Goal: Transaction & Acquisition: Purchase product/service

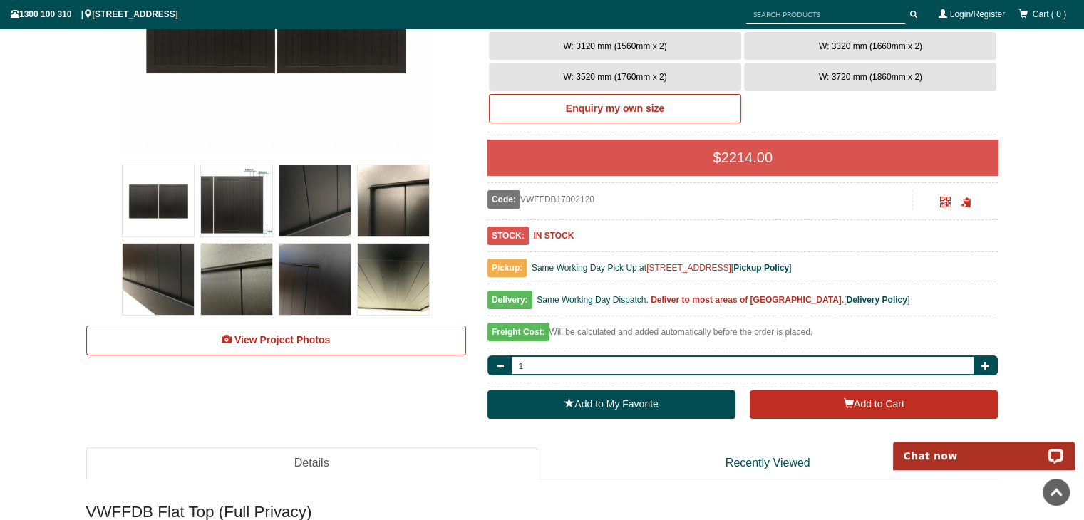
scroll to position [392, 0]
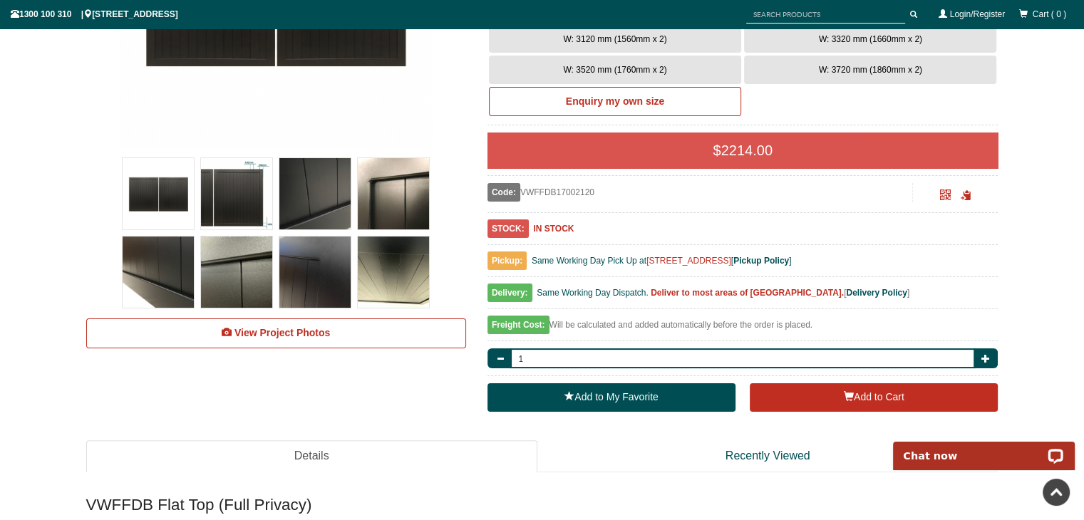
click at [170, 195] on img at bounding box center [158, 193] width 71 height 71
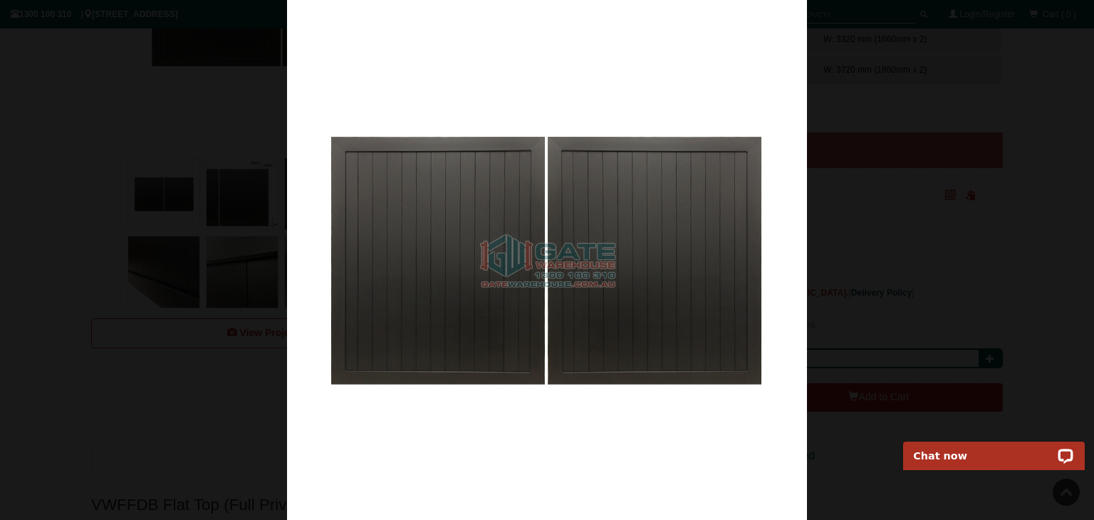
click at [767, 255] on img at bounding box center [547, 260] width 520 height 520
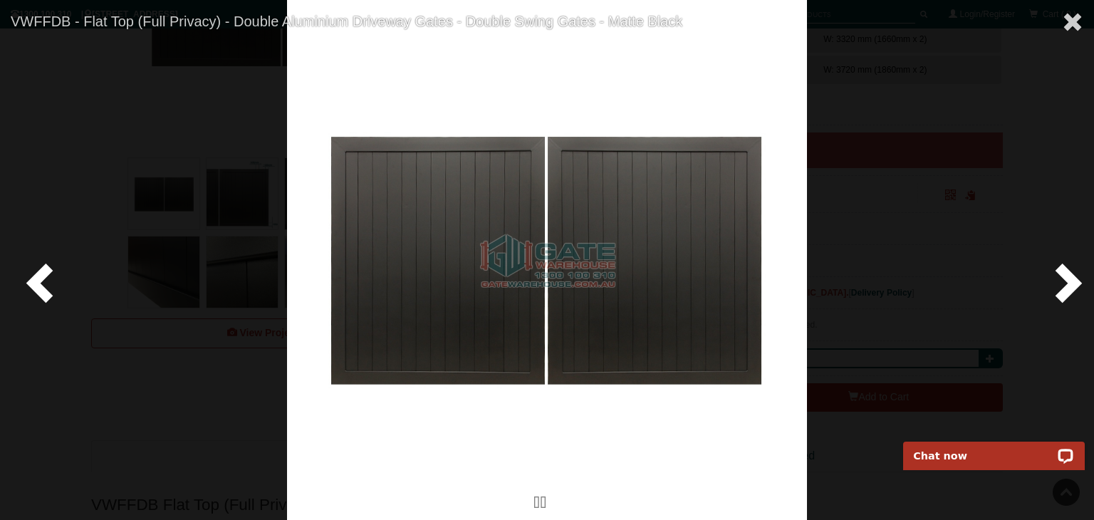
click at [1062, 283] on span at bounding box center [1065, 282] width 43 height 43
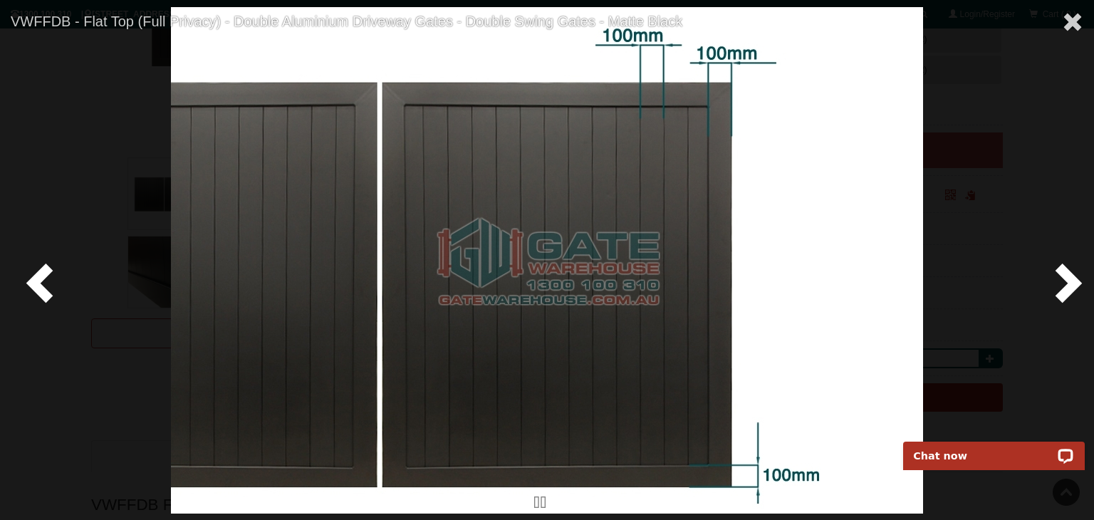
click at [1062, 283] on span at bounding box center [1065, 282] width 43 height 43
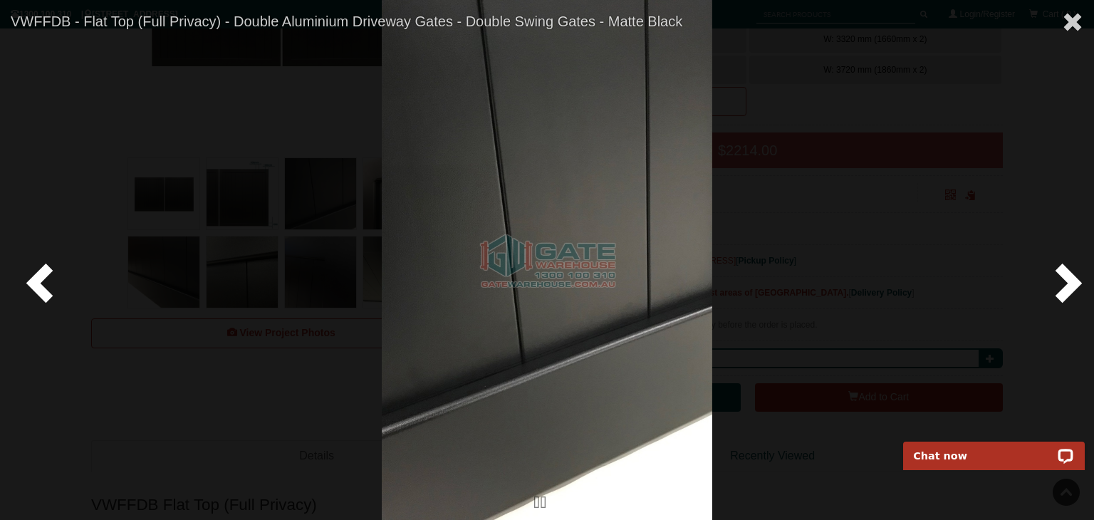
click at [1062, 283] on span at bounding box center [1065, 282] width 43 height 43
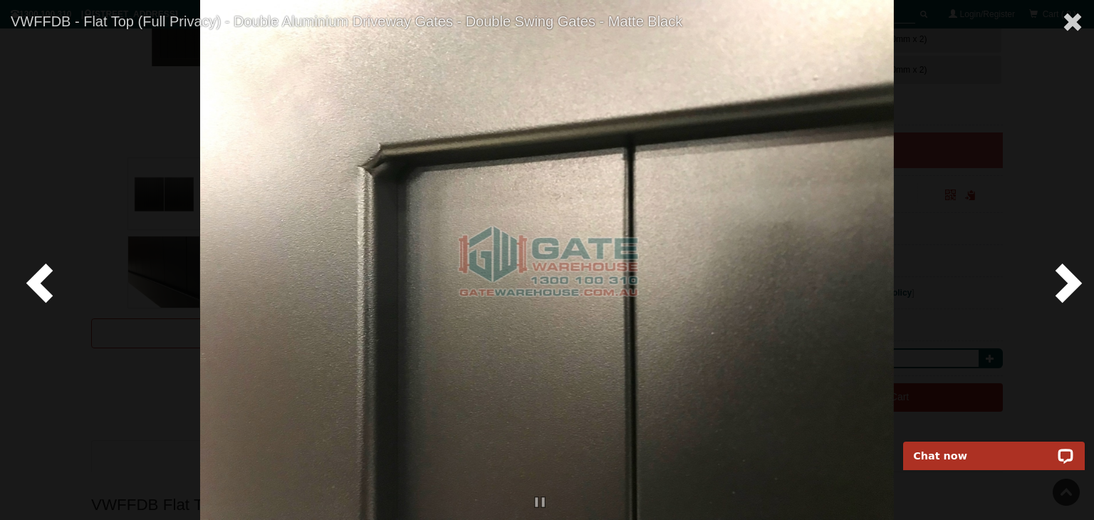
click at [1062, 283] on span at bounding box center [1065, 282] width 43 height 43
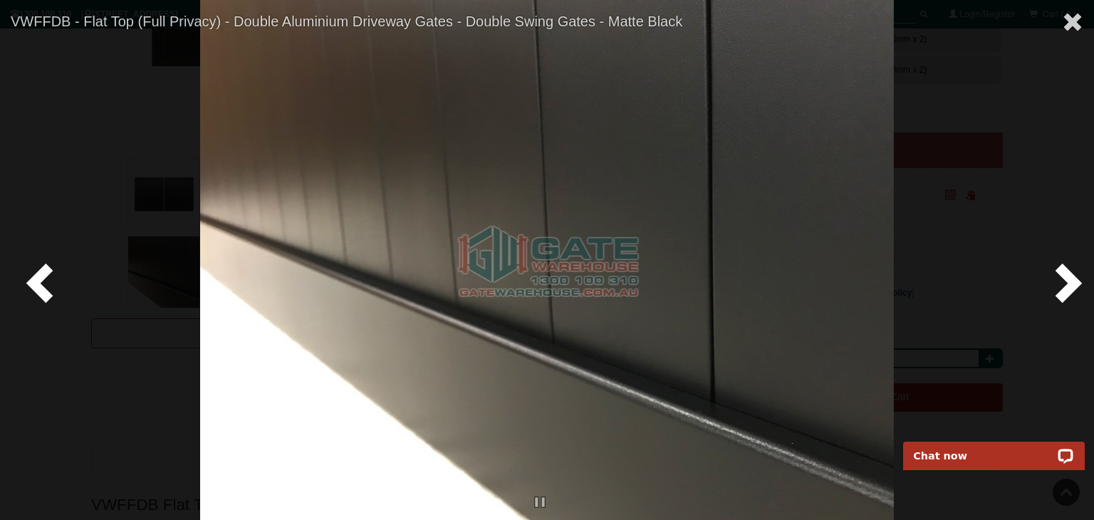
click at [1062, 283] on span at bounding box center [1065, 282] width 43 height 43
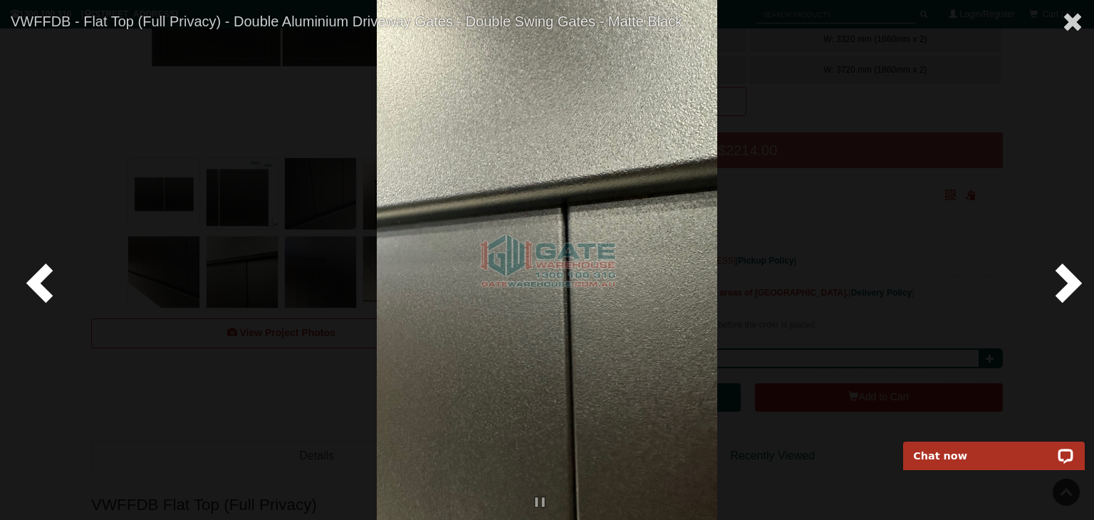
click at [1062, 283] on span at bounding box center [1065, 282] width 43 height 43
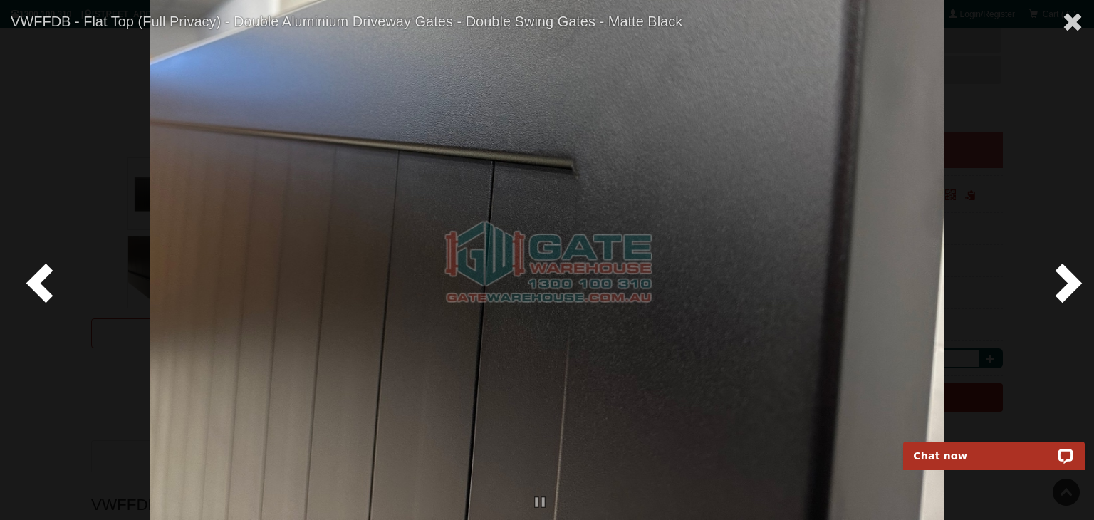
click at [1062, 283] on span at bounding box center [1065, 282] width 43 height 43
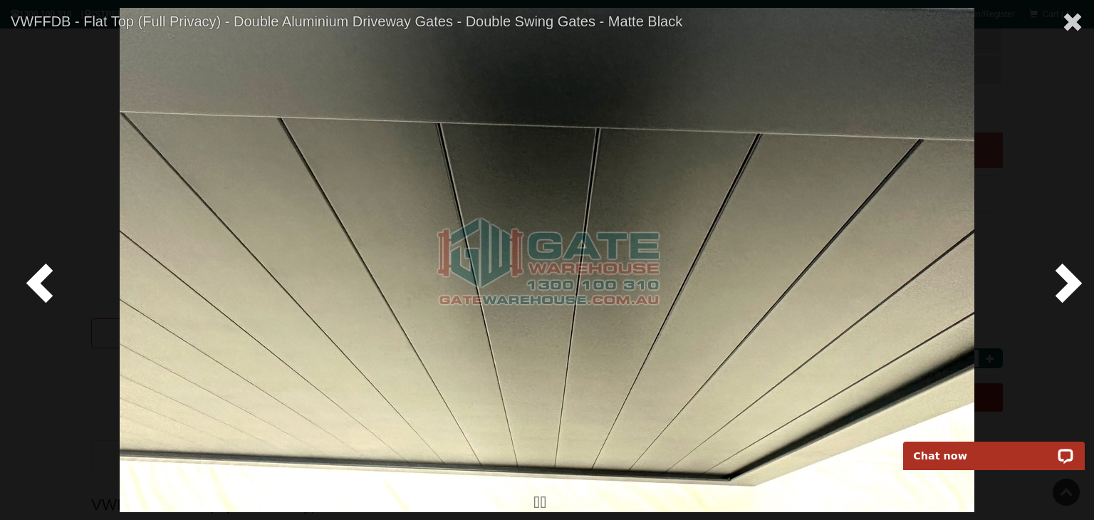
click at [1062, 283] on span at bounding box center [1065, 282] width 43 height 43
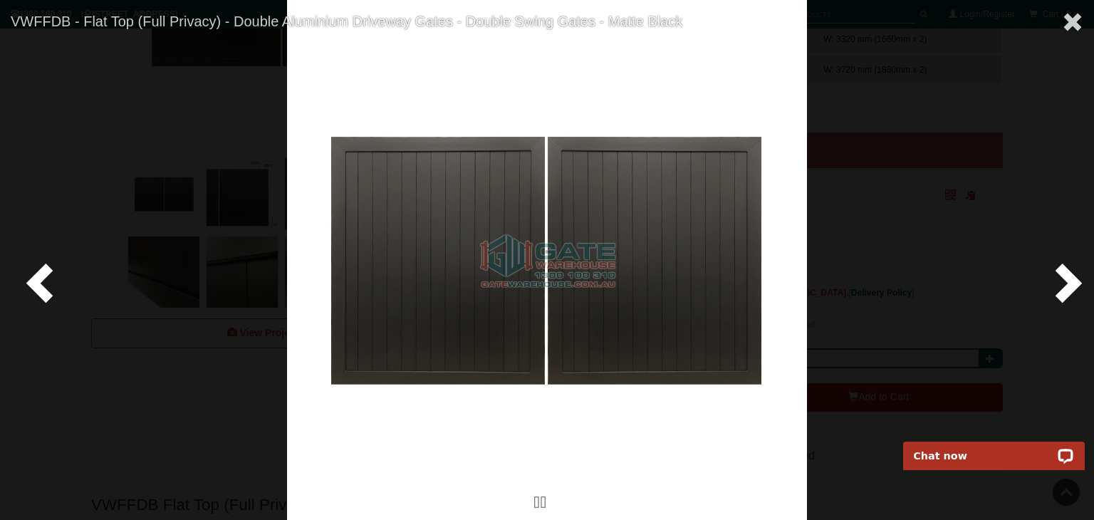
click at [1062, 283] on span at bounding box center [1065, 282] width 43 height 43
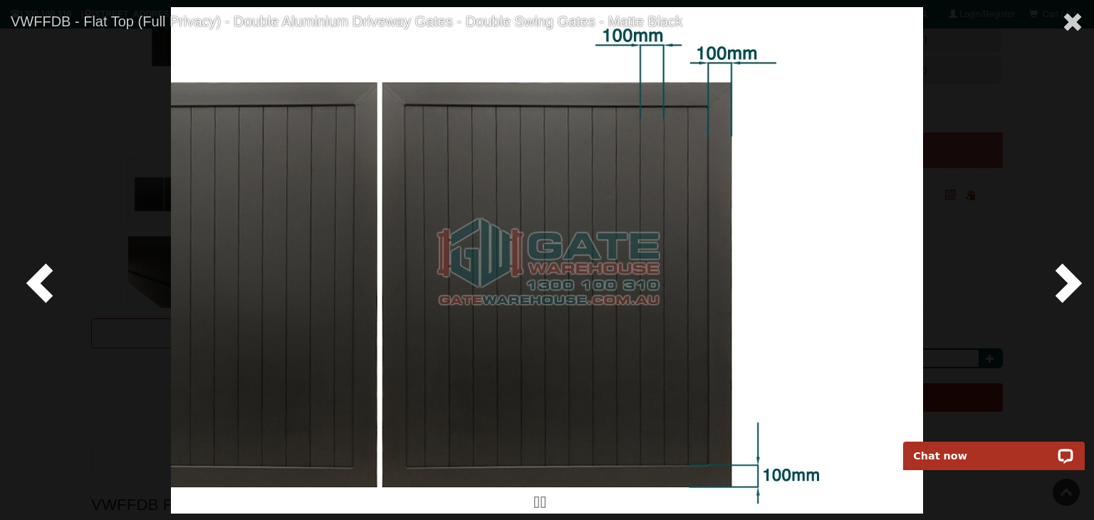
click at [1062, 283] on span at bounding box center [1065, 282] width 43 height 43
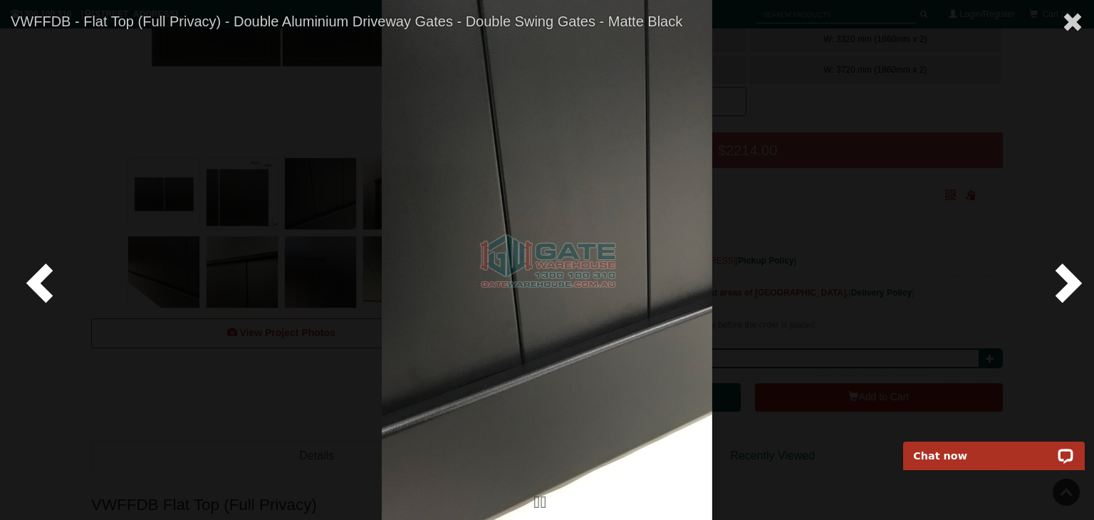
click at [1062, 283] on span at bounding box center [1065, 282] width 43 height 43
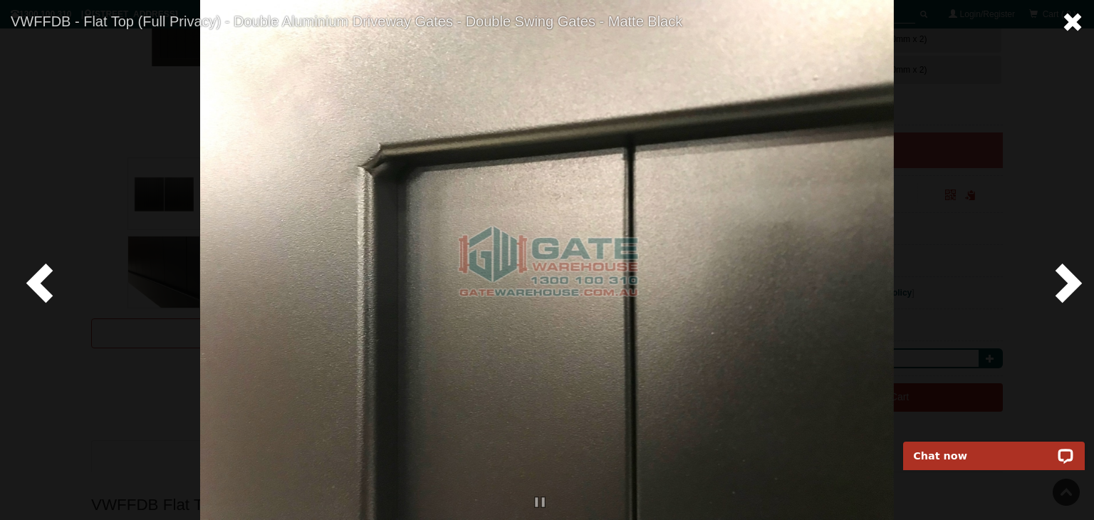
click at [1067, 24] on span at bounding box center [1072, 21] width 21 height 21
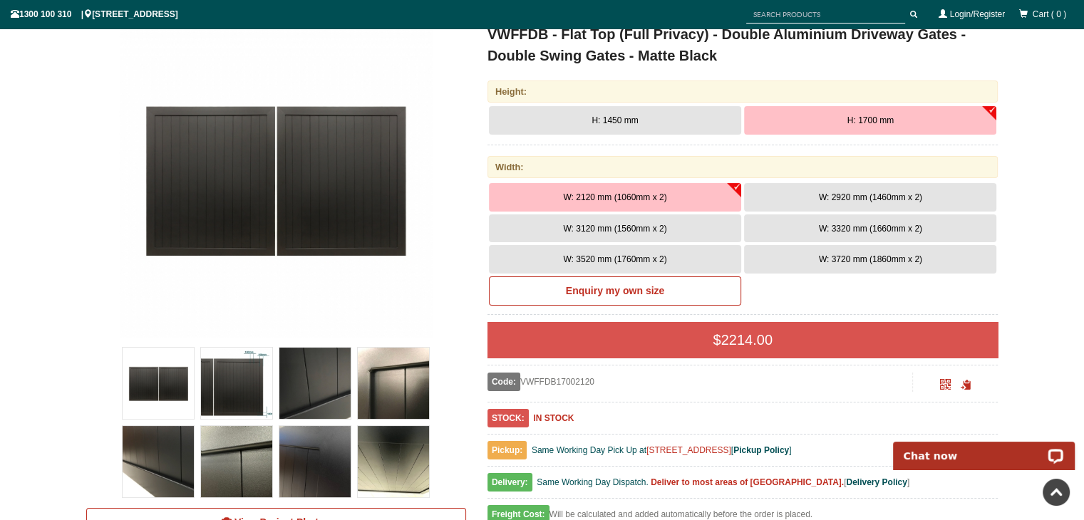
scroll to position [178, 0]
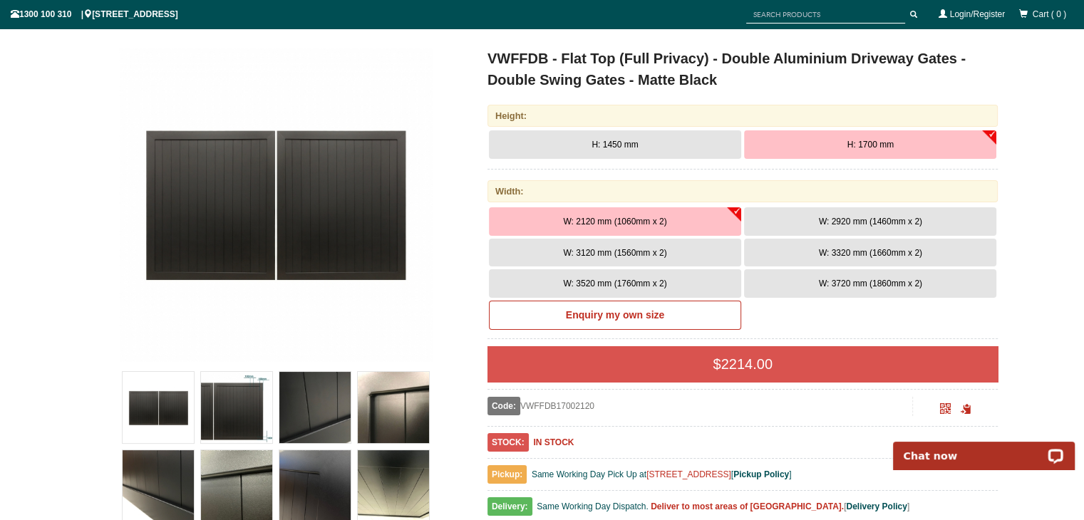
click at [641, 147] on button "H: 1450 mm" at bounding box center [615, 144] width 252 height 28
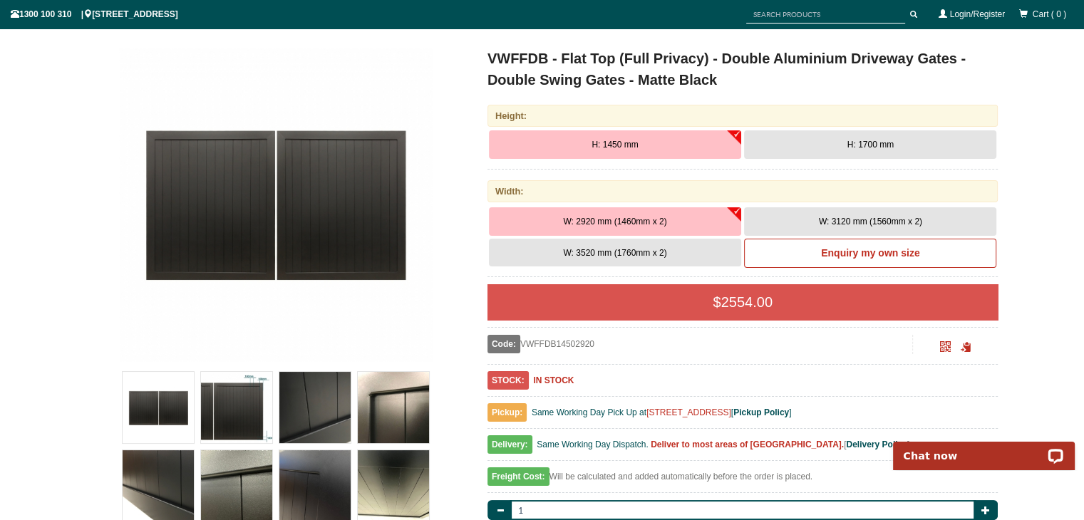
click at [900, 143] on button "H: 1700 mm" at bounding box center [870, 144] width 252 height 28
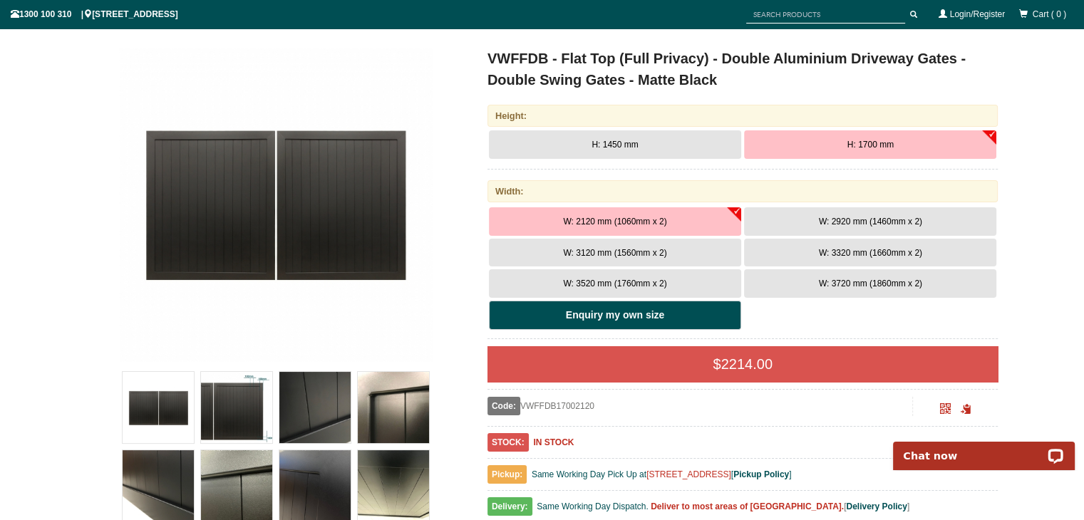
click at [665, 313] on link "Enquiry my own size" at bounding box center [615, 316] width 252 height 30
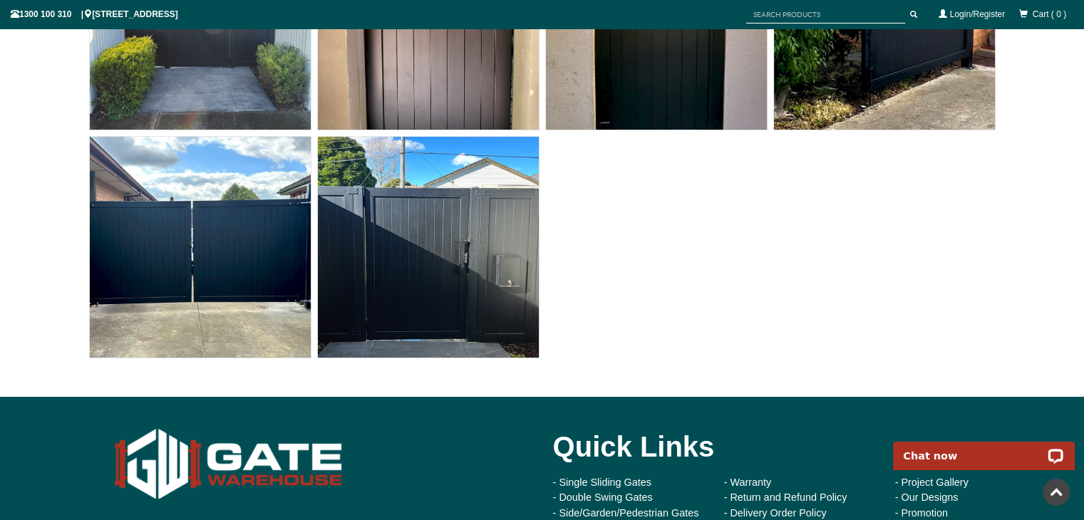
scroll to position [7138, 0]
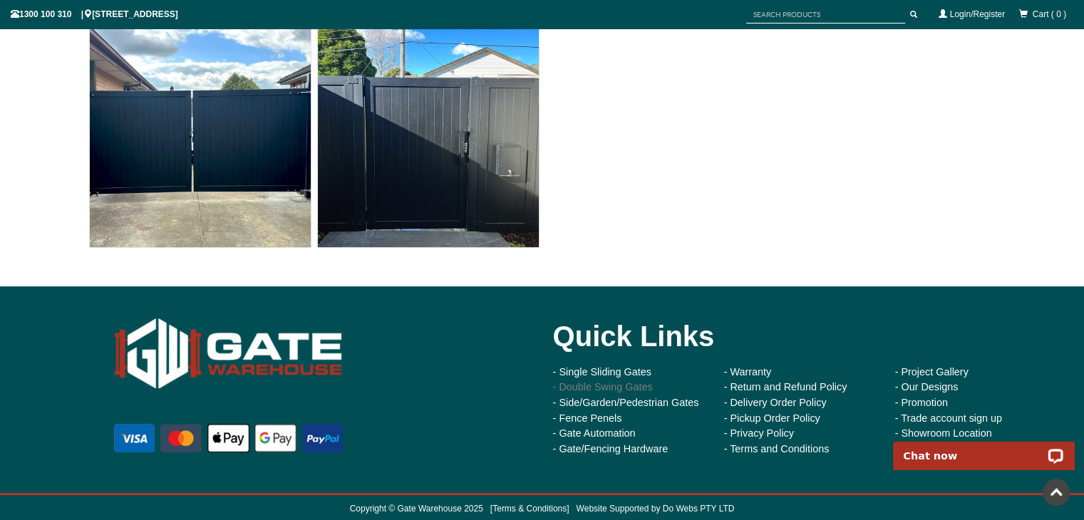
click at [623, 381] on link "- Double Swing Gates" at bounding box center [603, 386] width 100 height 11
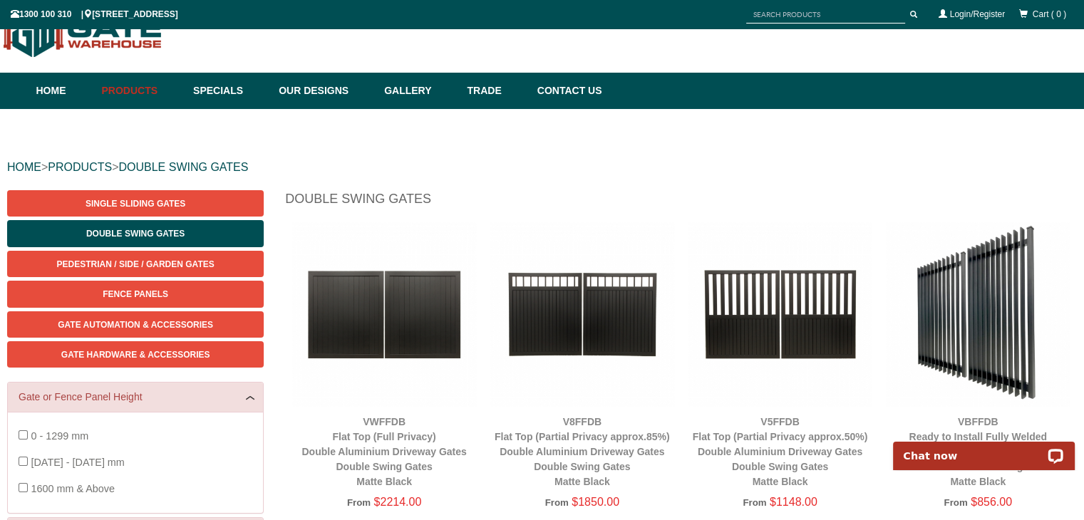
click at [568, 313] on img at bounding box center [582, 314] width 184 height 184
